Goal: Book appointment/travel/reservation

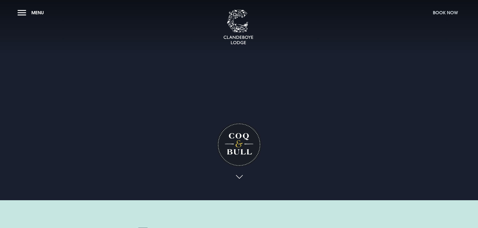
click at [446, 12] on button "Book Now" at bounding box center [445, 12] width 30 height 11
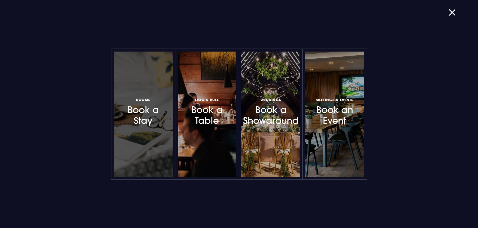
click at [144, 113] on h3 "Rooms Book a Stay" at bounding box center [143, 112] width 44 height 30
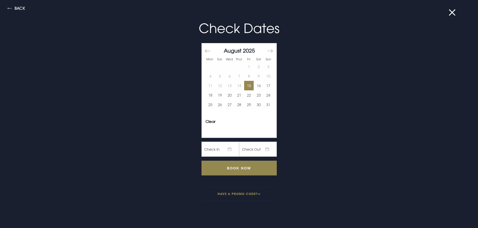
click at [247, 86] on button "15" at bounding box center [249, 86] width 10 height 10
click at [256, 88] on button "16" at bounding box center [258, 86] width 10 height 10
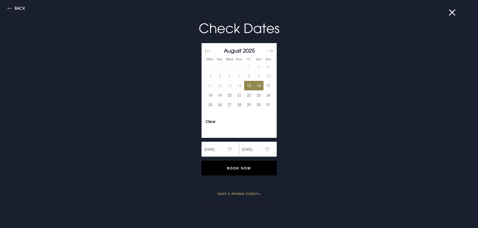
click at [231, 169] on input "Book Now" at bounding box center [238, 168] width 75 height 15
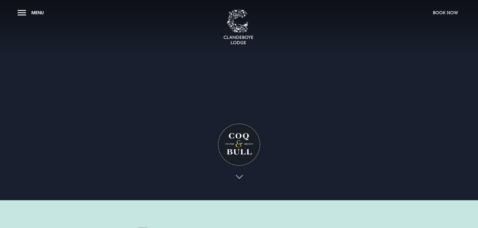
click at [448, 14] on button "Book Now" at bounding box center [445, 12] width 30 height 11
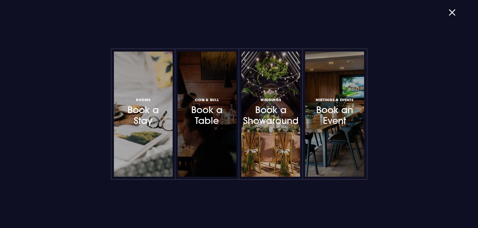
click at [211, 122] on h3 "Coq & Bull Book a Table" at bounding box center [207, 112] width 44 height 30
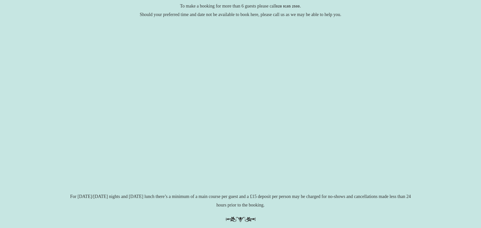
scroll to position [89, 0]
